Goal: Transaction & Acquisition: Purchase product/service

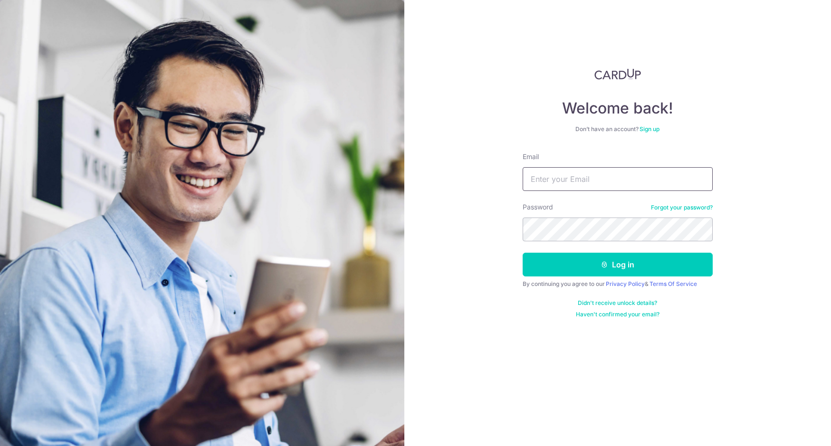
type input "rosscameron0@gmail.com"
click at [617, 265] on button "Log in" at bounding box center [618, 265] width 190 height 24
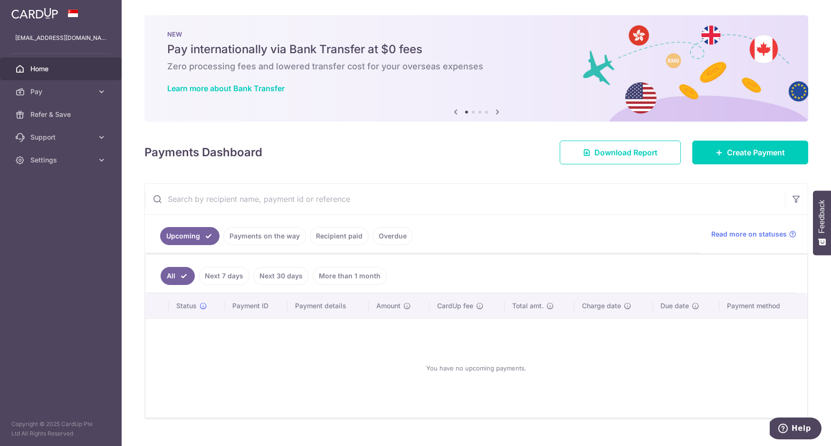
click at [238, 197] on input "text" at bounding box center [465, 199] width 640 height 30
click at [215, 199] on input "Australian in ternationl school" at bounding box center [465, 199] width 640 height 30
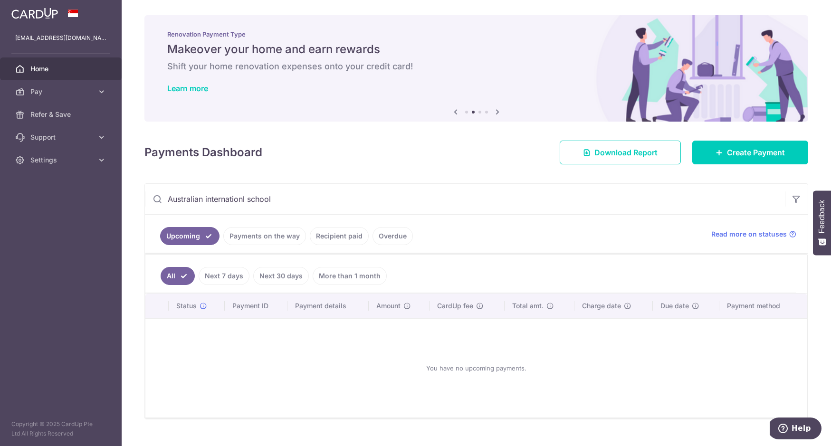
click at [249, 199] on input "Australian internationl school" at bounding box center [465, 199] width 640 height 30
type input "Australian international school"
click at [48, 88] on span "Pay" at bounding box center [61, 92] width 63 height 10
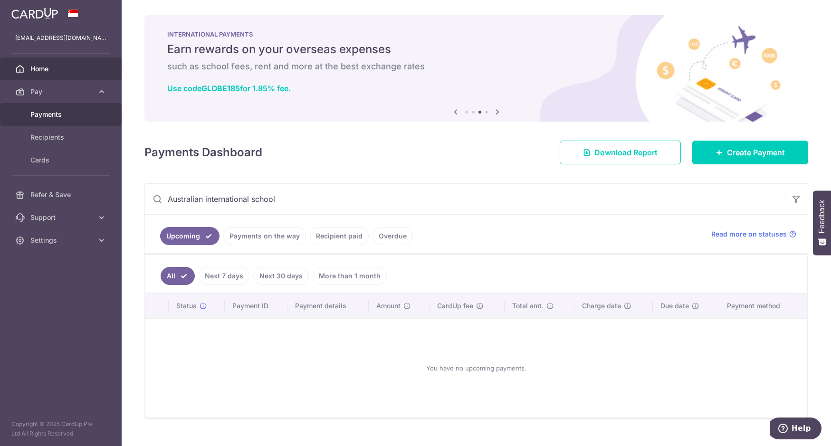
click at [54, 114] on span "Payments" at bounding box center [61, 115] width 63 height 10
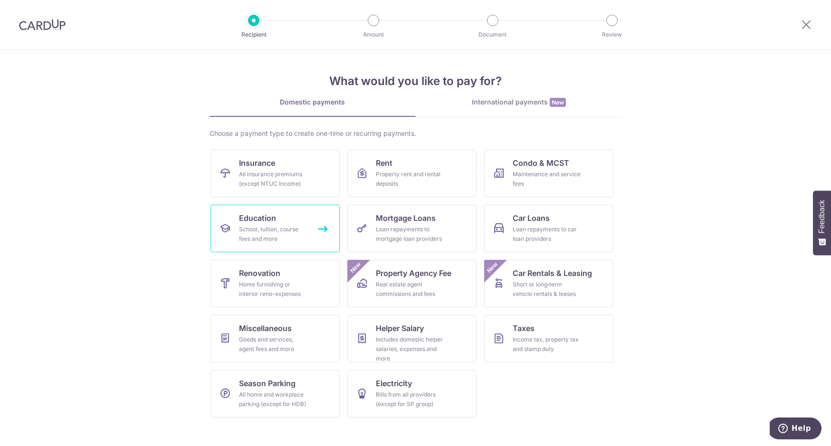
click at [270, 209] on link "Education School, tuition, course fees and more" at bounding box center [274, 229] width 129 height 48
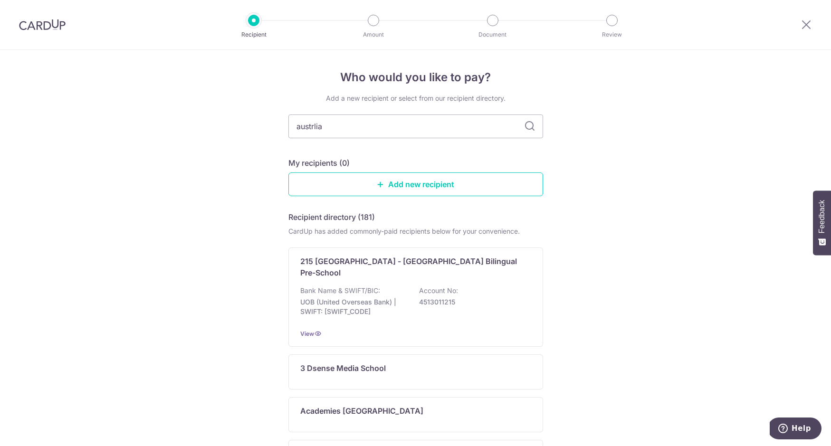
type input "austrlian"
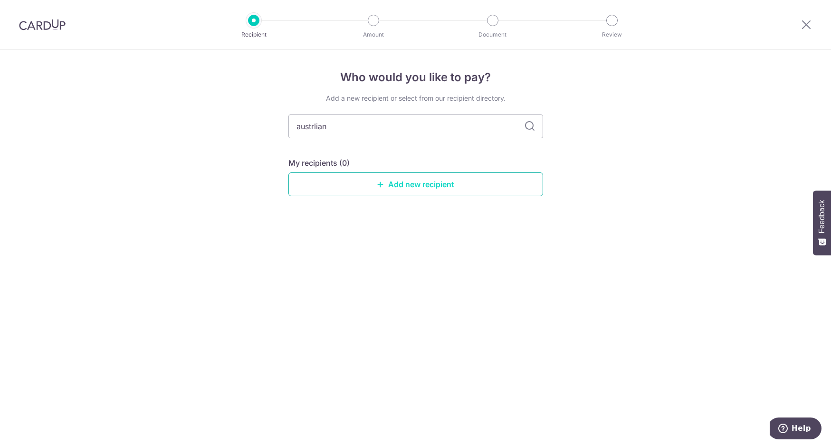
type input "austrlian"
type input "australian in [GEOGRAPHIC_DATA]"
click at [342, 126] on input "australian in [GEOGRAPHIC_DATA]" at bounding box center [415, 127] width 255 height 24
type input "australian internationla school"
type input "australian International school"
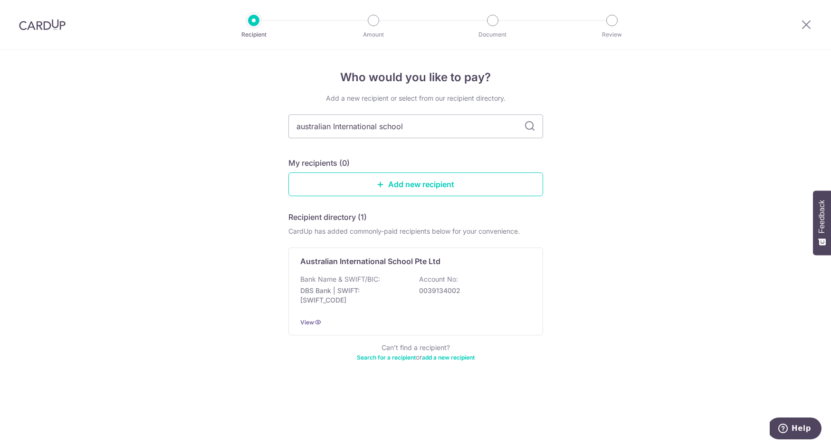
drag, startPoint x: 361, startPoint y: 127, endPoint x: 530, endPoint y: 130, distance: 169.2
click at [530, 130] on icon at bounding box center [529, 126] width 11 height 11
click at [398, 261] on p "Australian International School Pte Ltd" at bounding box center [370, 261] width 140 height 11
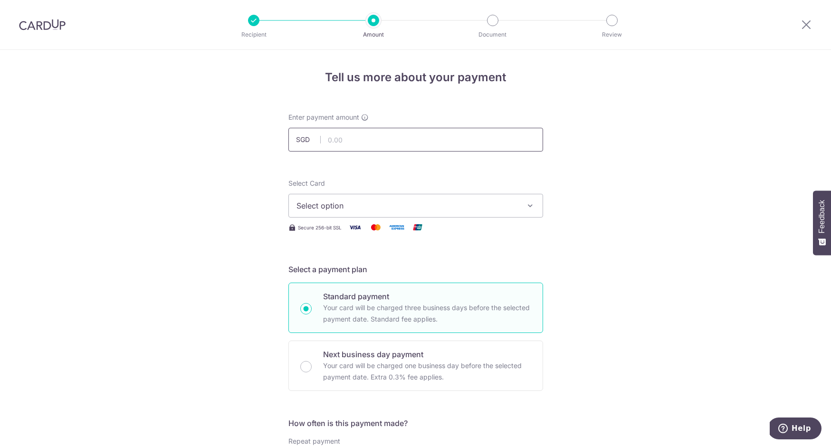
click at [346, 137] on input "text" at bounding box center [415, 140] width 255 height 24
type input "725.00"
click at [344, 204] on span "Select option" at bounding box center [406, 205] width 221 height 11
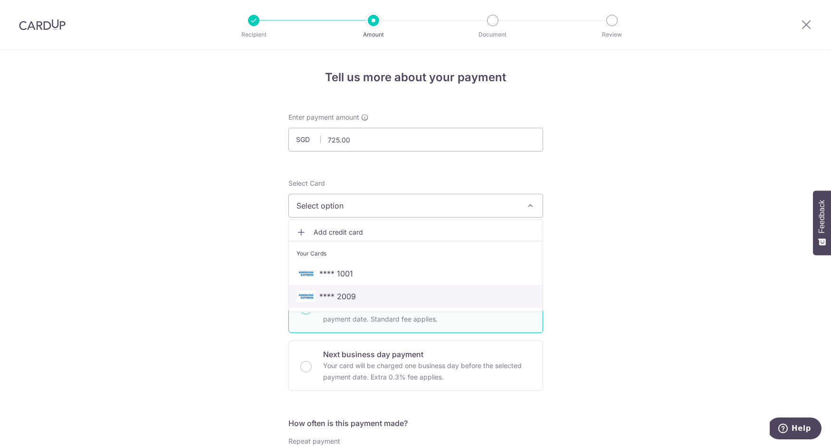
click at [347, 297] on span "**** 2009" at bounding box center [337, 296] width 37 height 11
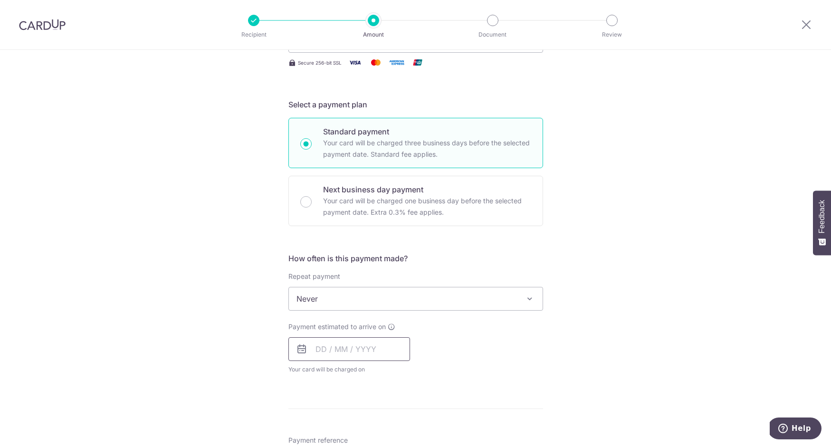
scroll to position [164, 0]
click at [334, 303] on span "Never" at bounding box center [416, 299] width 254 height 23
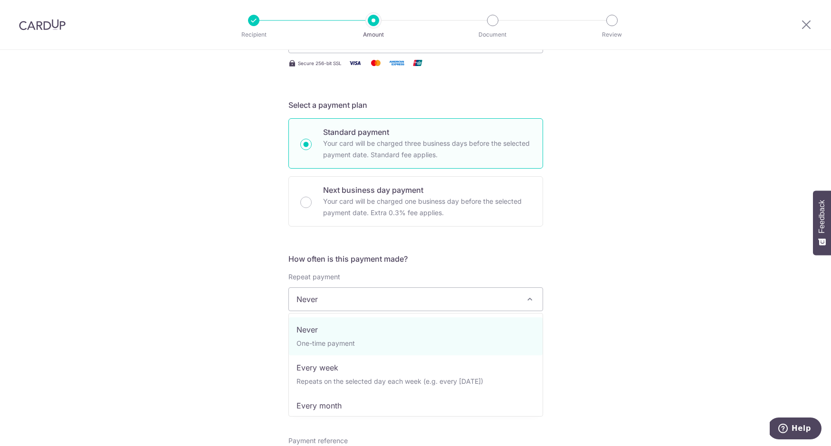
click at [237, 326] on div "Tell us more about your payment Enter payment amount SGD 725.00 725.00 Select C…" at bounding box center [415, 314] width 831 height 859
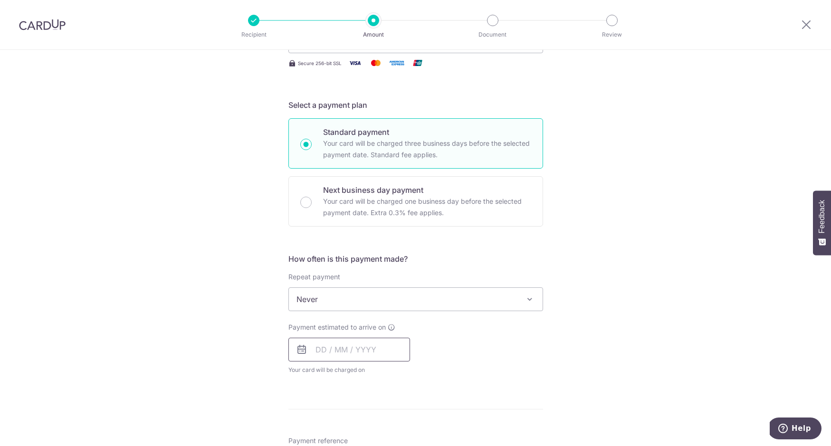
click at [314, 349] on input "text" at bounding box center [349, 350] width 122 height 24
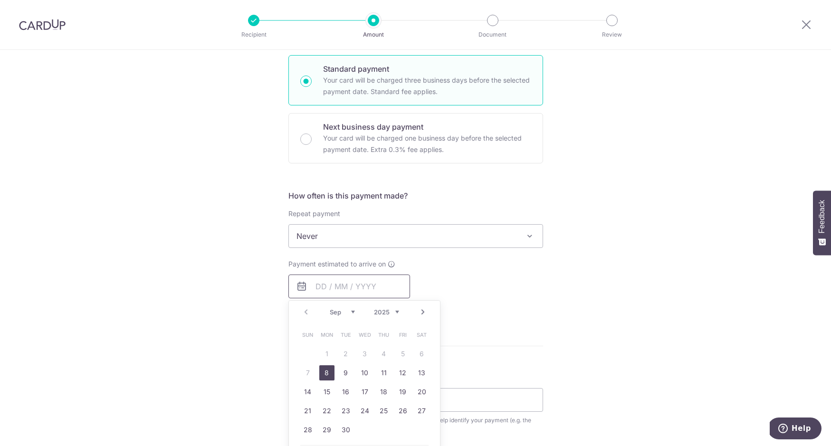
scroll to position [227, 0]
click at [327, 372] on link "8" at bounding box center [326, 373] width 15 height 15
type input "08/09/2025"
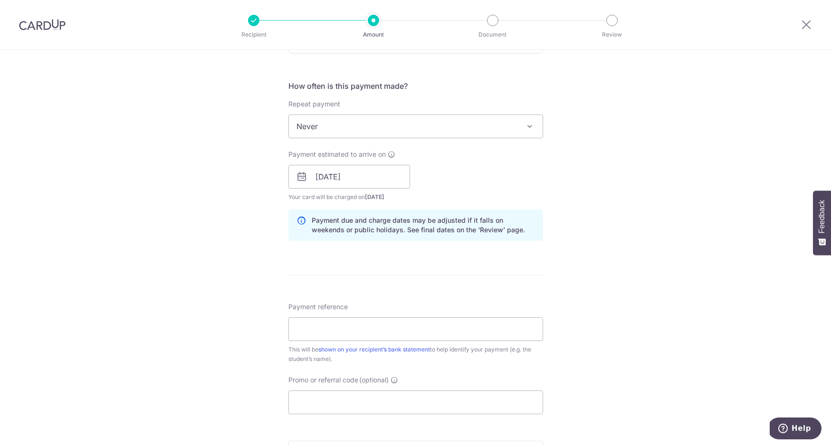
scroll to position [338, 0]
click at [336, 328] on input "Payment reference" at bounding box center [415, 328] width 255 height 24
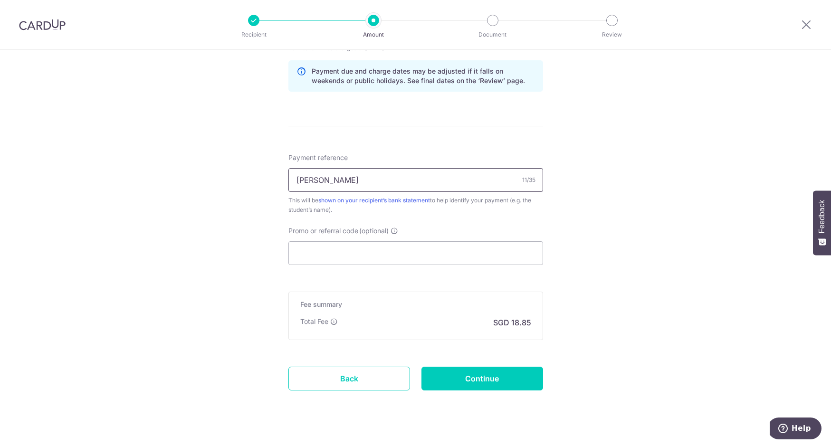
scroll to position [488, 0]
type input "Max Cameron"
click at [450, 379] on input "Continue" at bounding box center [482, 377] width 122 height 24
type input "Create Schedule"
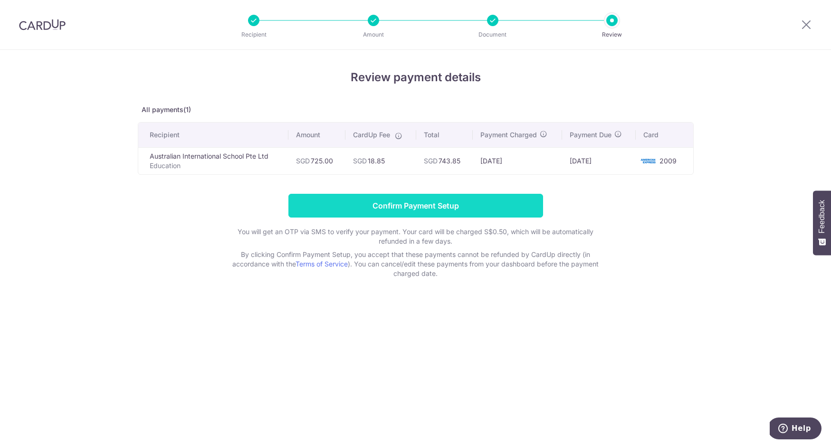
click at [414, 213] on input "Confirm Payment Setup" at bounding box center [415, 206] width 255 height 24
